Goal: Task Accomplishment & Management: Complete application form

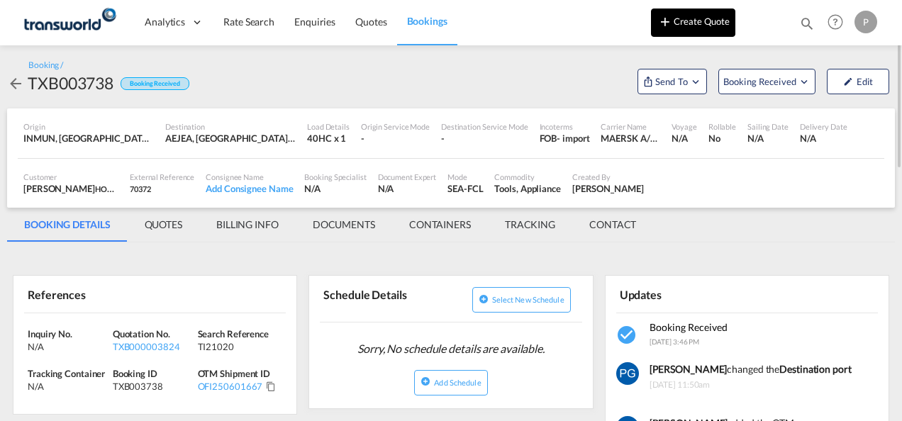
click at [680, 23] on button "Create Quote" at bounding box center [693, 23] width 84 height 28
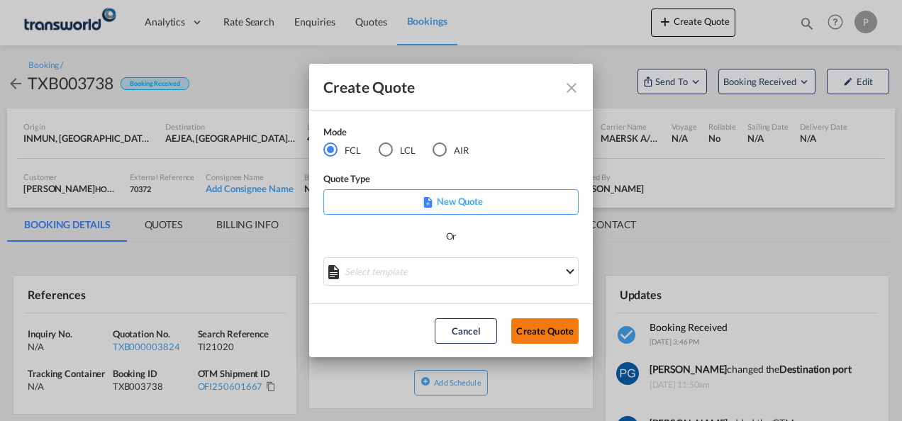
click at [534, 329] on button "Create Quote" at bounding box center [544, 331] width 67 height 26
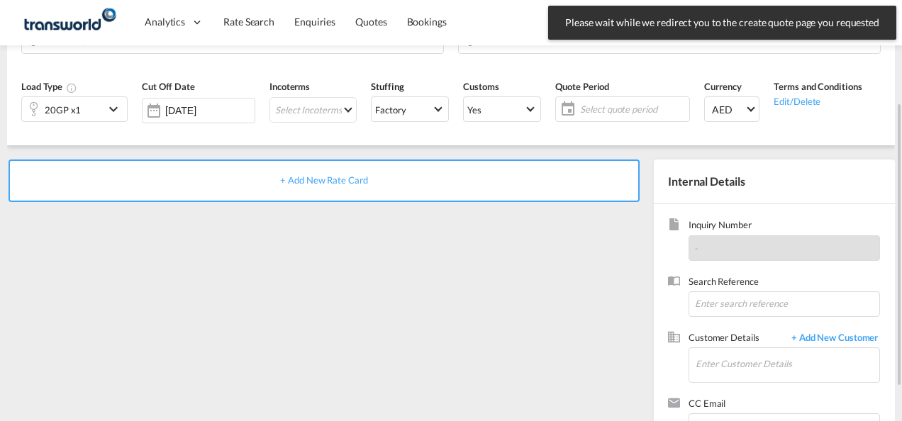
scroll to position [149, 0]
click at [709, 360] on input "Enter Customer Details" at bounding box center [787, 363] width 184 height 32
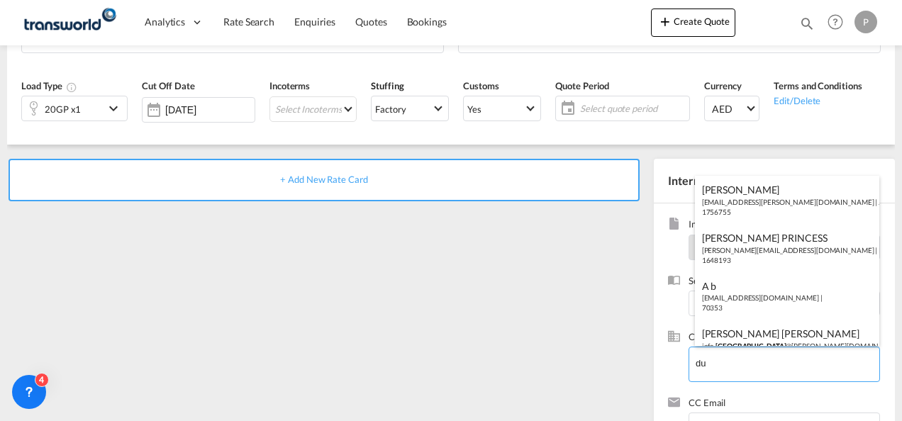
type input "d"
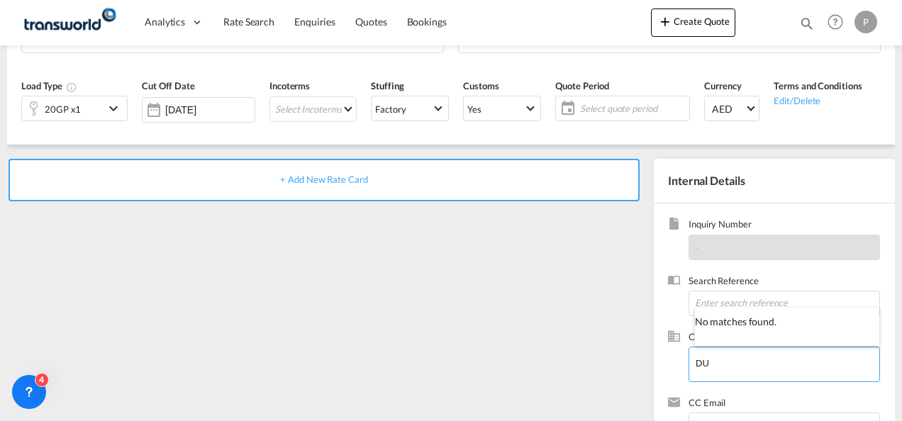
type input "D"
type input "B"
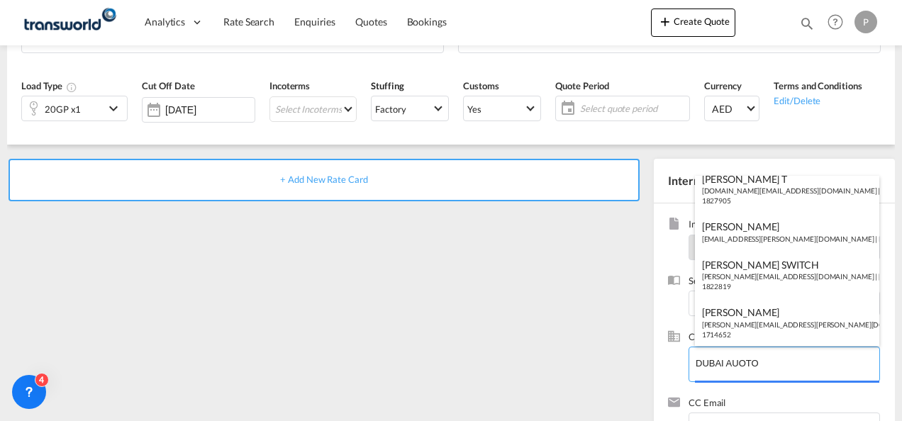
scroll to position [0, 0]
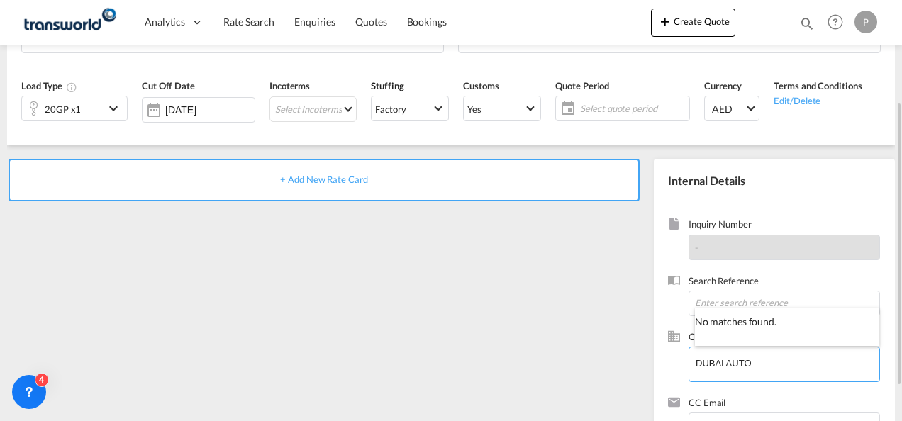
type input "DUBAI AUTO"
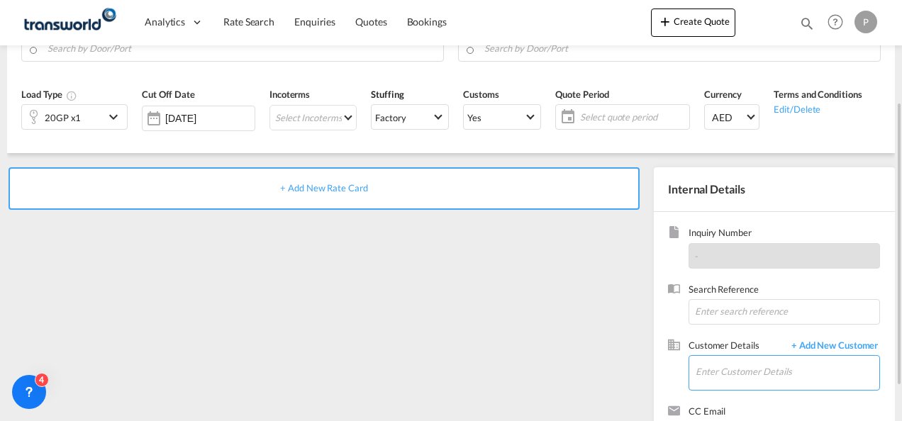
scroll to position [145, 0]
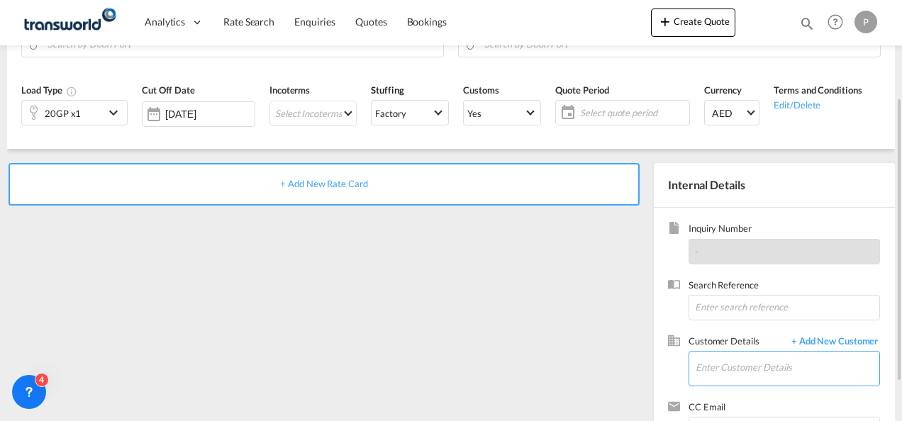
click at [735, 373] on input "Enter Customer Details" at bounding box center [787, 368] width 184 height 32
type input "B"
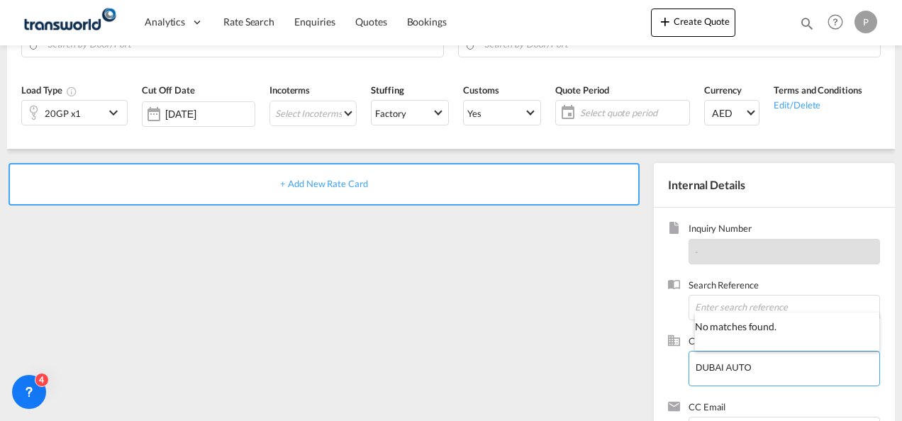
type input "DUBAI AUTO"
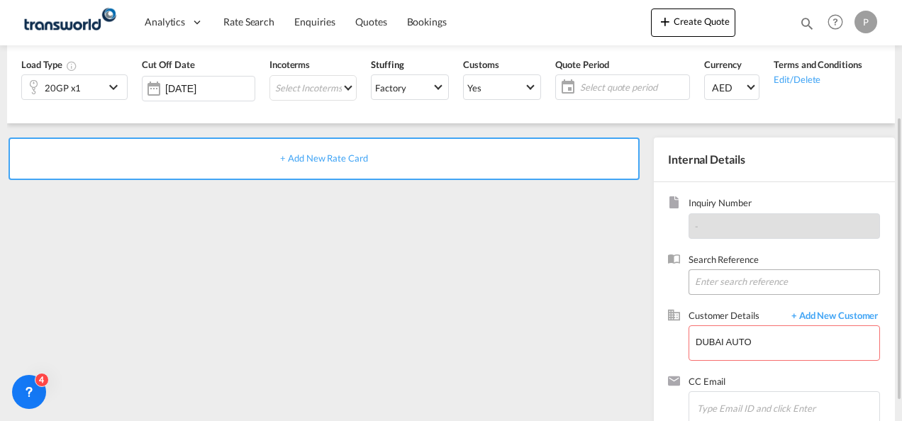
scroll to position [171, 0]
click at [787, 337] on input "DUBAI AUTO" at bounding box center [787, 341] width 184 height 32
click at [831, 311] on span "+ Add New Customer" at bounding box center [832, 316] width 96 height 16
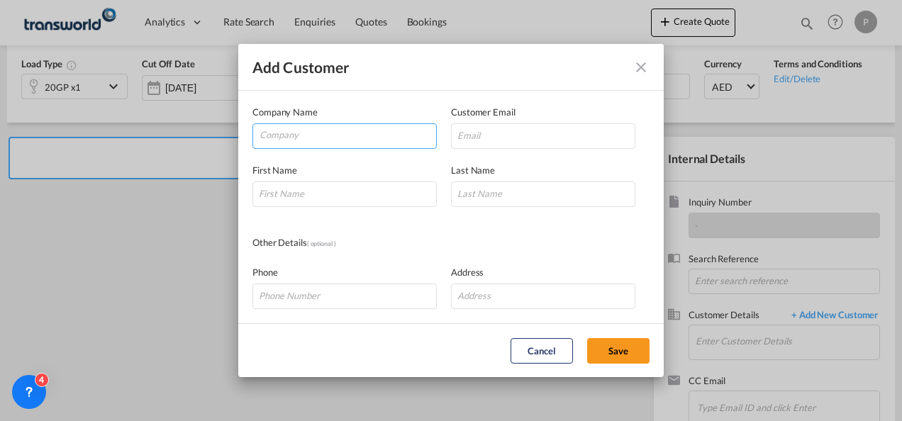
click at [283, 142] on input "Company" at bounding box center [347, 134] width 176 height 21
type input "d"
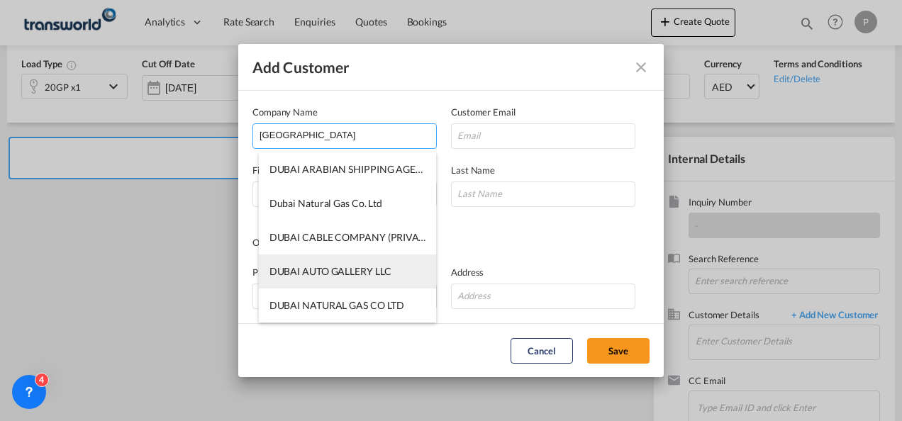
click at [325, 267] on span "DUBAI AUTO GALLERY LLC" at bounding box center [330, 271] width 122 height 12
type input "DUBAI AUTO GALLERY LLC"
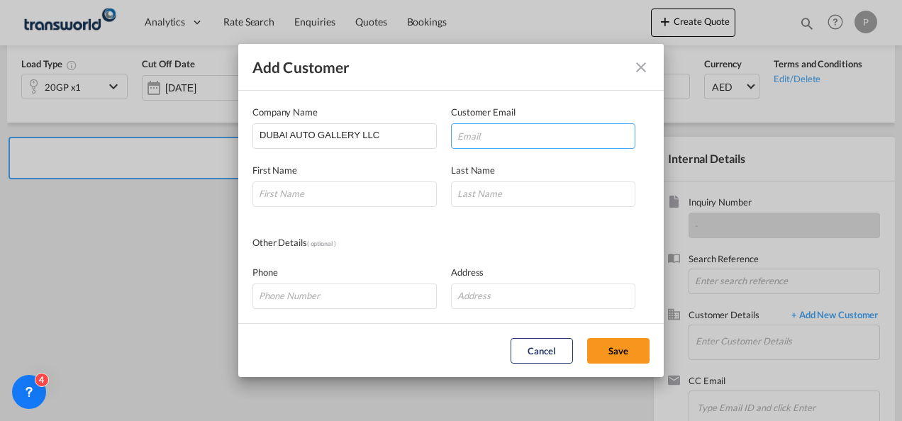
click at [508, 140] on input "Add Customer Company ..." at bounding box center [543, 136] width 184 height 26
type input "R"
type input "ranju@bajajae.com"
click at [374, 194] on input "Add Customer Company ..." at bounding box center [344, 194] width 184 height 26
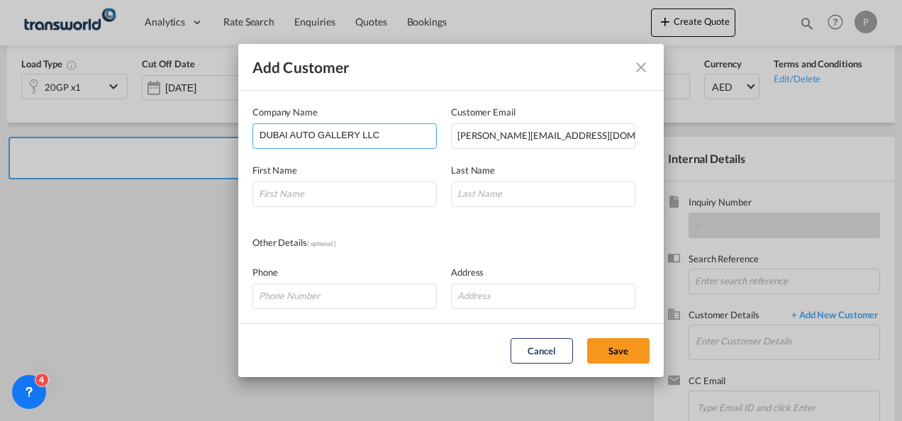
click at [377, 136] on input "DUBAI AUTO GALLERY LLC" at bounding box center [347, 134] width 176 height 21
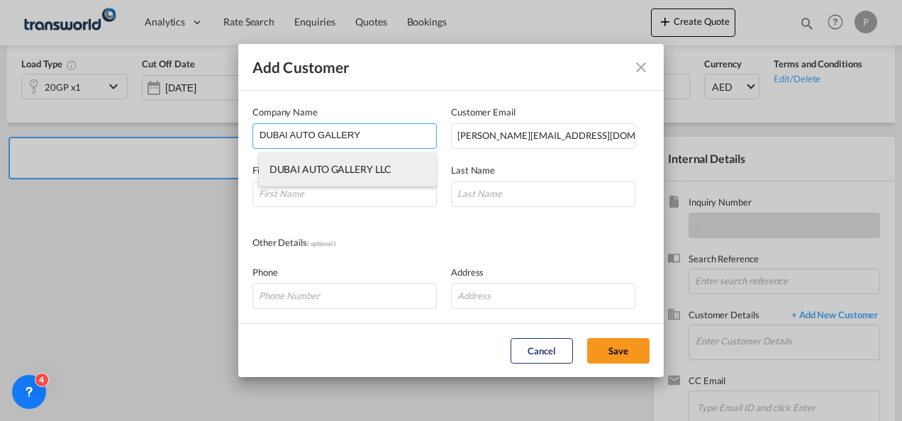
click at [374, 164] on span "DUBAI AUTO GALLERY LLC" at bounding box center [330, 169] width 122 height 12
type input "DUBAI AUTO GALLERY LLC"
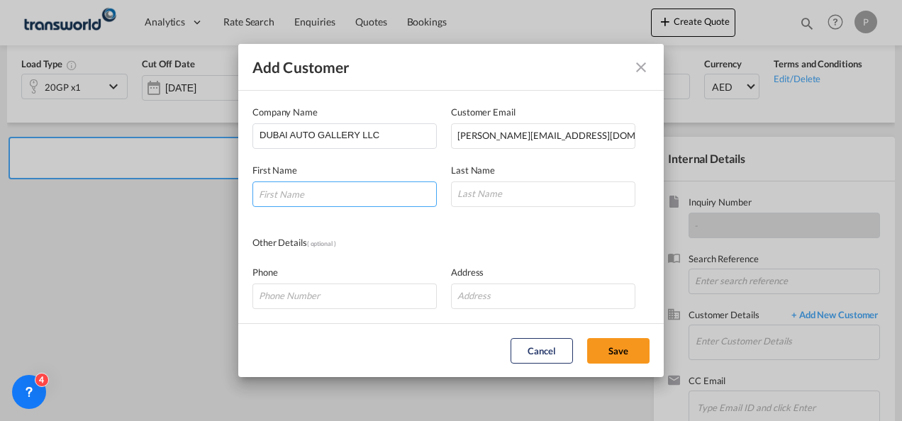
click at [329, 194] on input "Add Customer Company ..." at bounding box center [344, 194] width 184 height 26
type input "r"
type input "RANJU"
click at [531, 192] on input "Add Customer Company ..." at bounding box center [543, 194] width 184 height 26
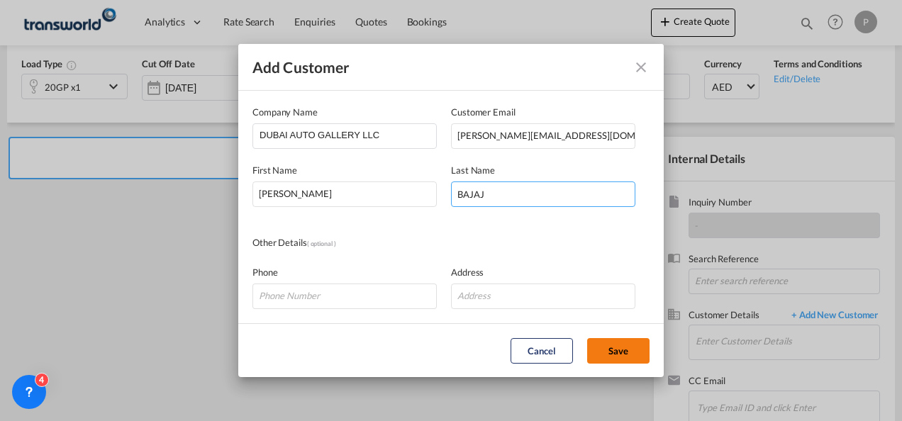
type input "BAJAJ"
click at [615, 352] on button "Save" at bounding box center [618, 351] width 62 height 26
type input "DUBAI AUTO GALLERY LLC, RANJU BAJAJ, ranju@bajajae.com"
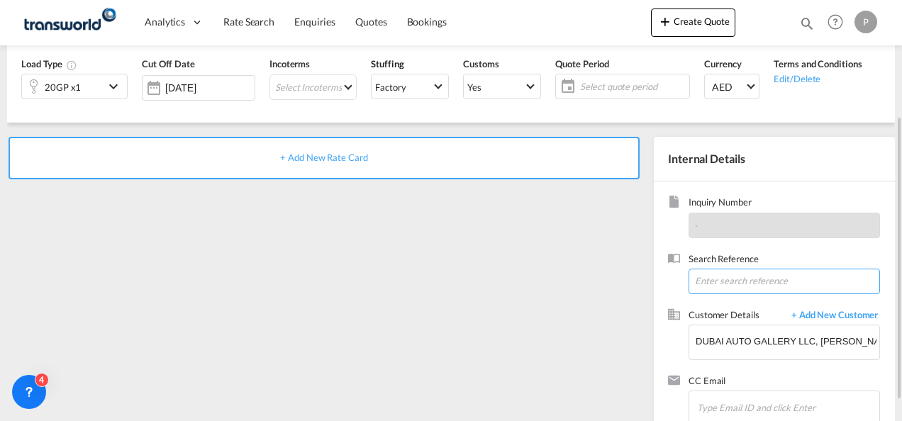
click at [712, 285] on input at bounding box center [783, 282] width 191 height 26
